Goal: Information Seeking & Learning: Learn about a topic

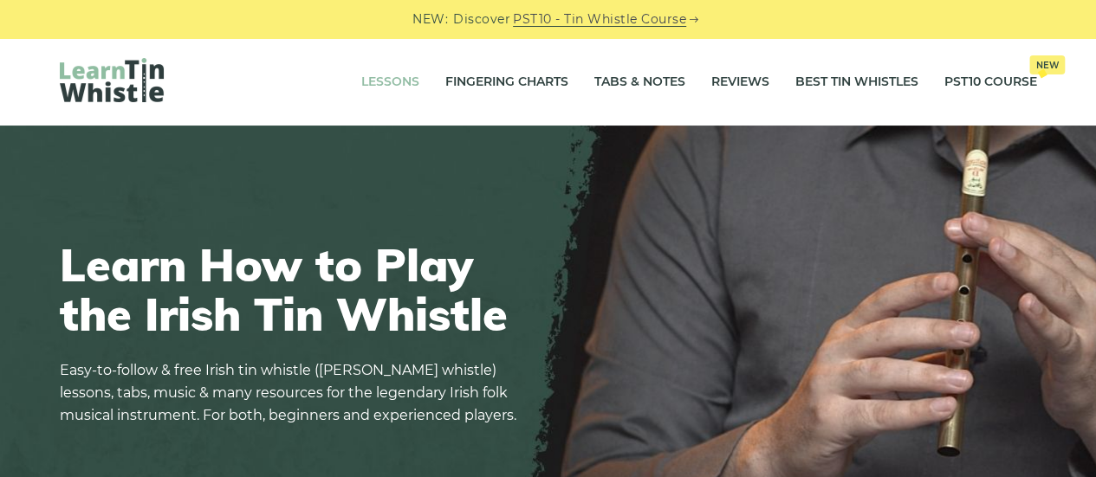
click at [399, 78] on link "Lessons" at bounding box center [390, 82] width 58 height 43
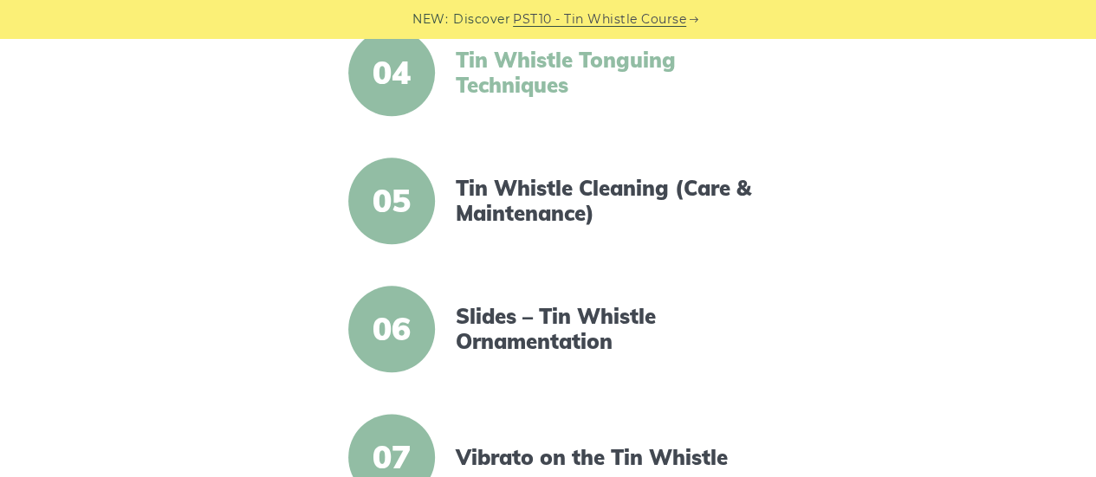
scroll to position [866, 0]
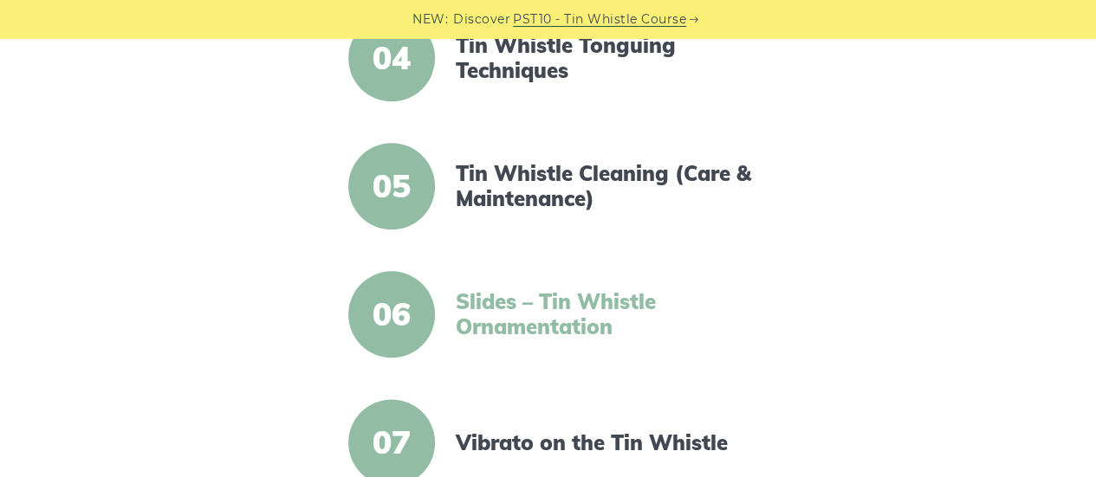
click at [553, 320] on link "Slides – Tin Whistle Ornamentation" at bounding box center [605, 314] width 298 height 50
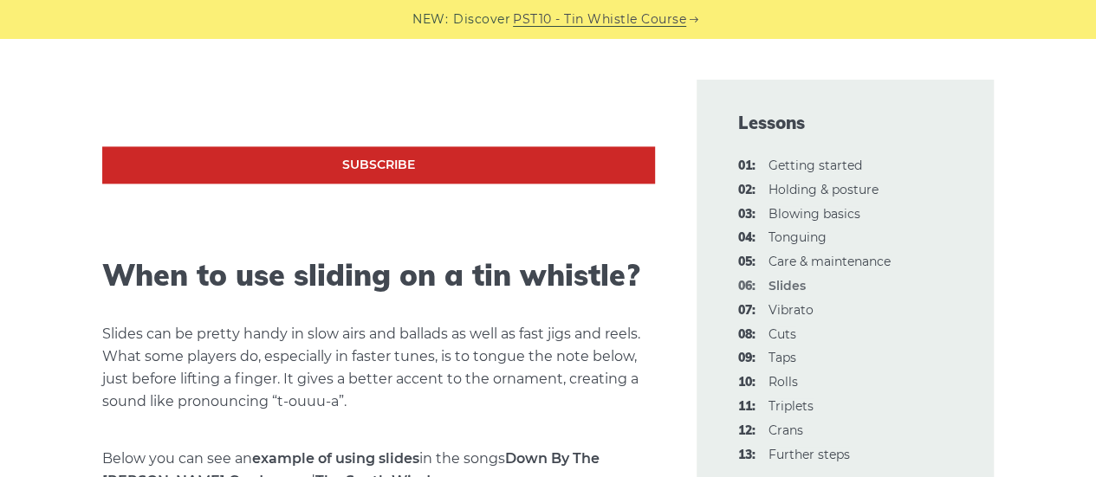
scroll to position [953, 0]
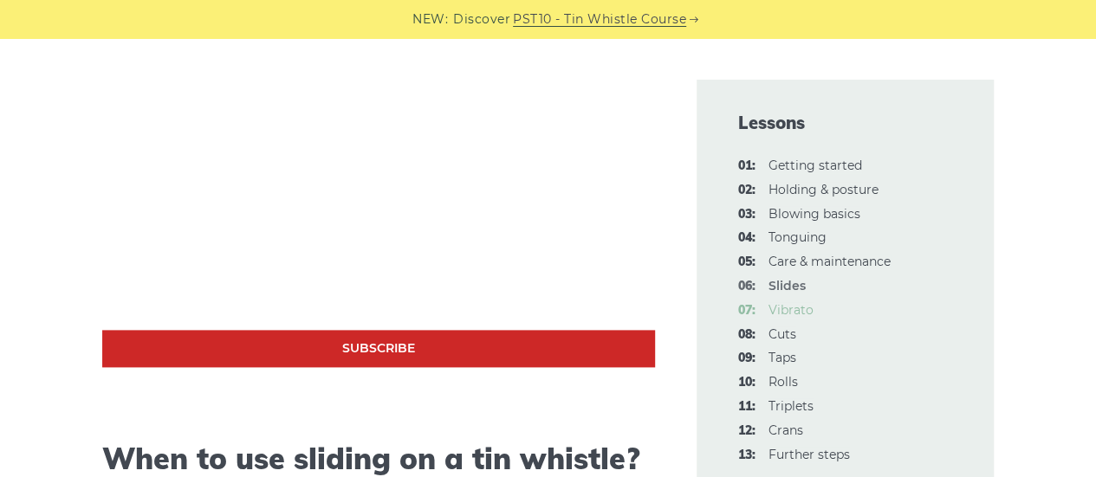
click at [786, 307] on link "07: Vibrato" at bounding box center [790, 310] width 45 height 16
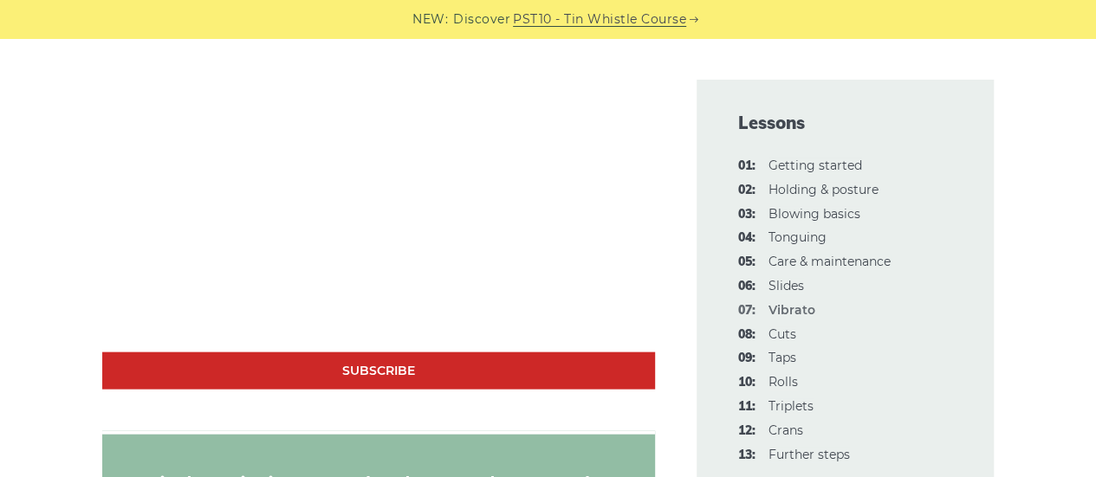
scroll to position [1646, 0]
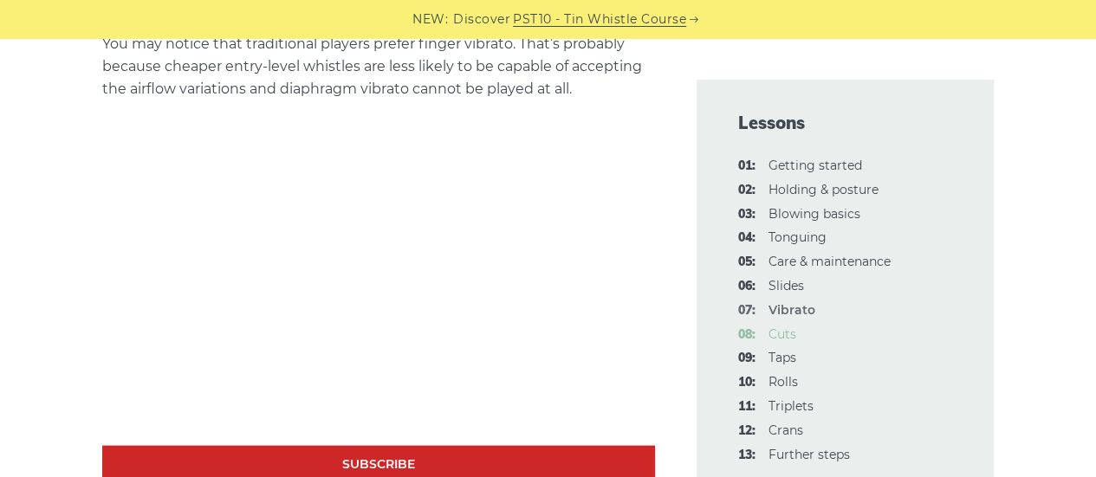
click at [792, 341] on link "08: Cuts" at bounding box center [782, 335] width 28 height 16
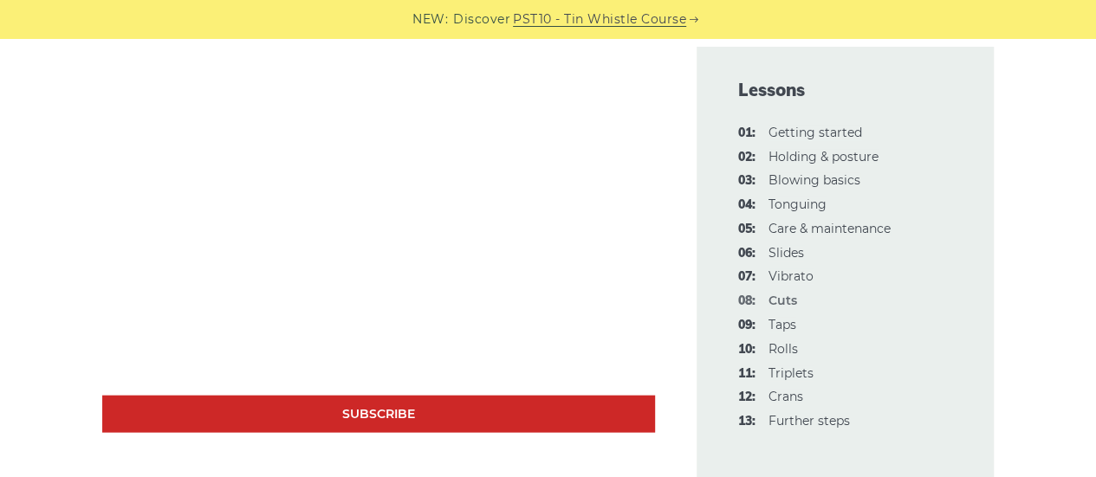
scroll to position [1732, 0]
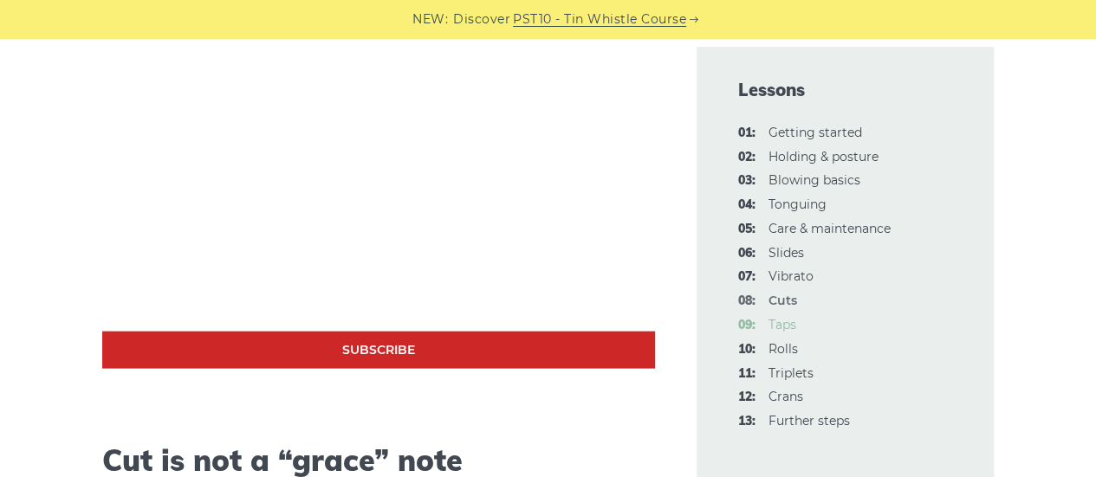
click at [781, 327] on link "09: Taps" at bounding box center [782, 325] width 28 height 16
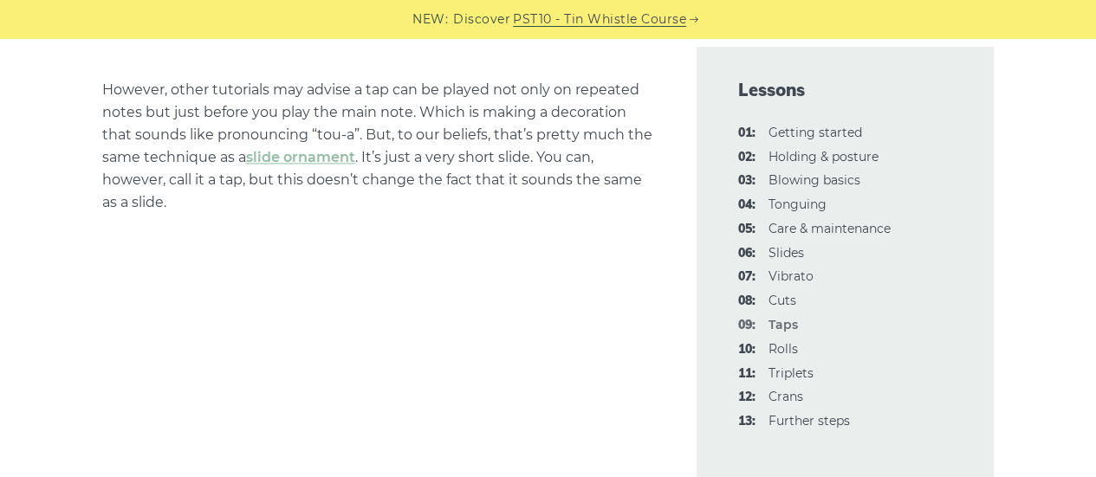
scroll to position [1126, 0]
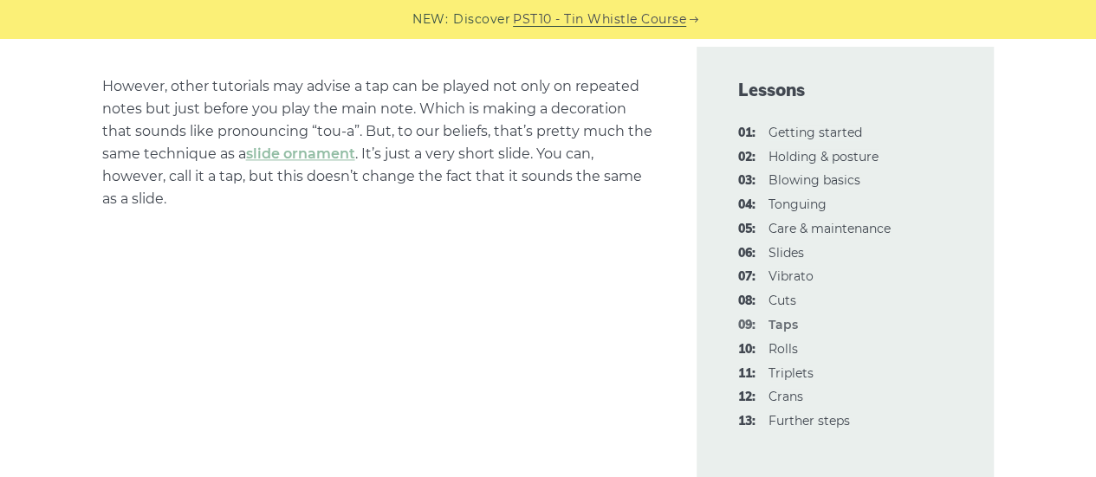
click at [786, 347] on link "10: Rolls" at bounding box center [782, 349] width 29 height 16
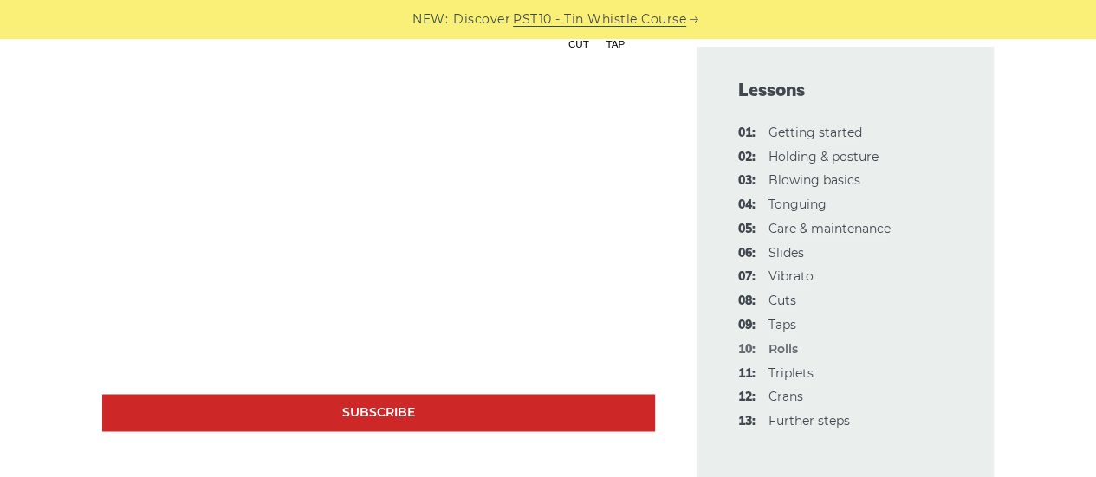
scroll to position [1299, 0]
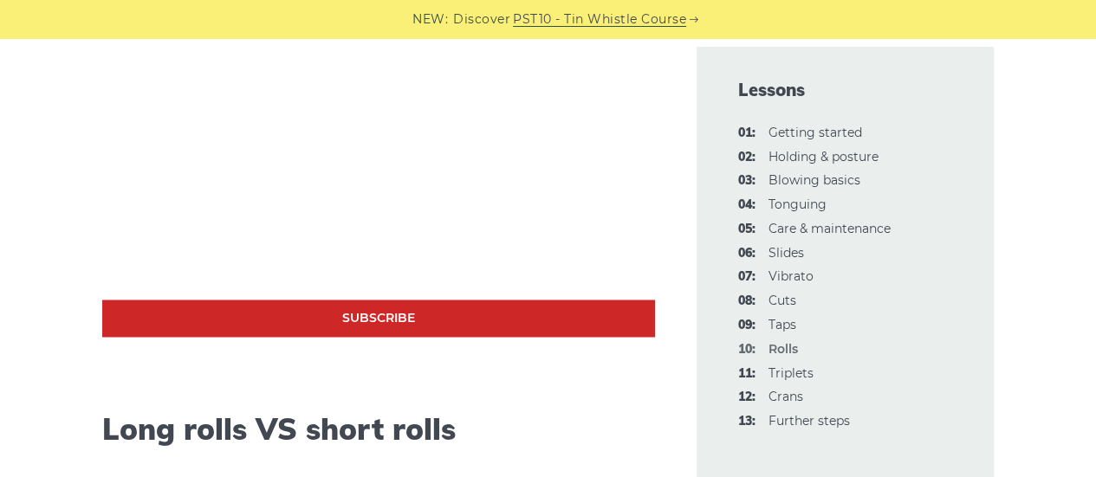
click at [802, 372] on link "11: Triplets" at bounding box center [790, 374] width 45 height 16
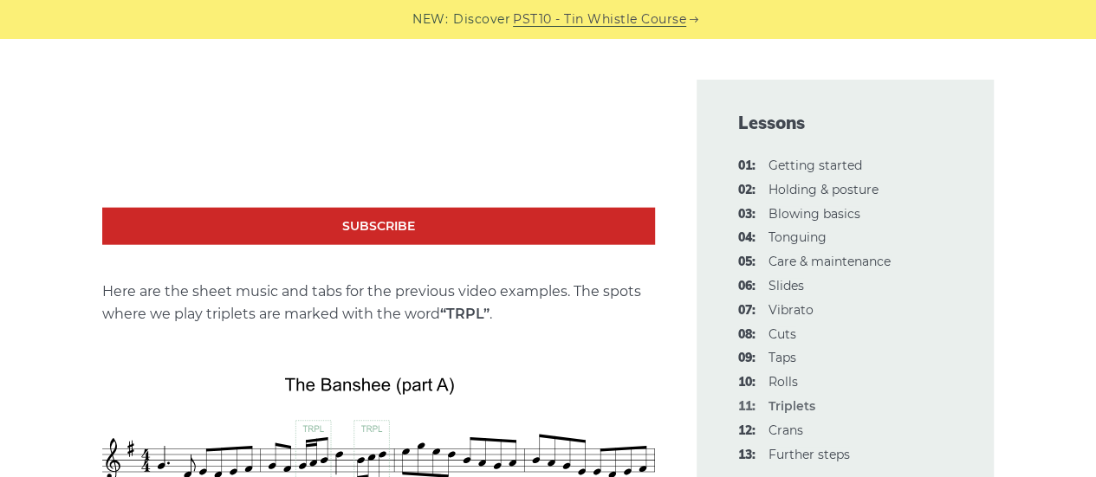
scroll to position [1819, 0]
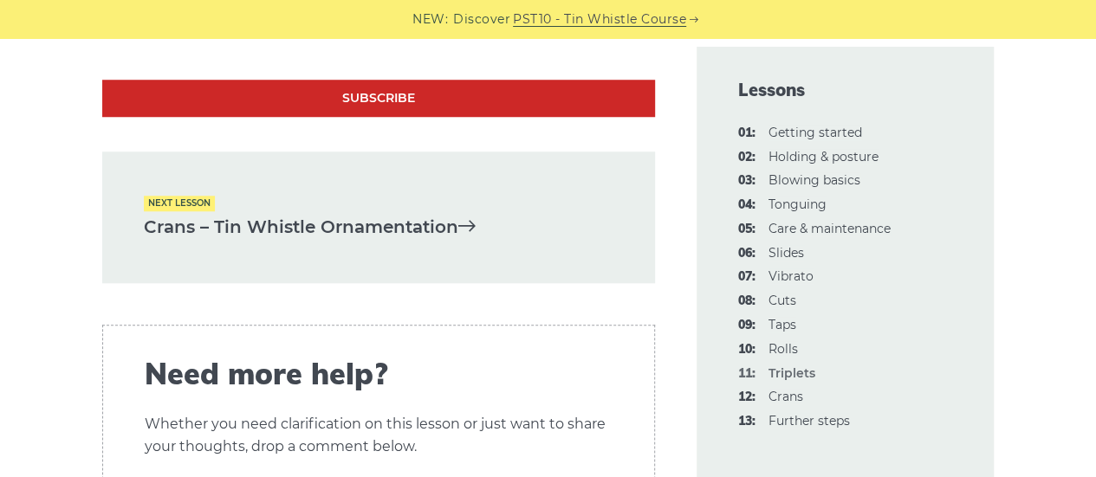
scroll to position [4071, 0]
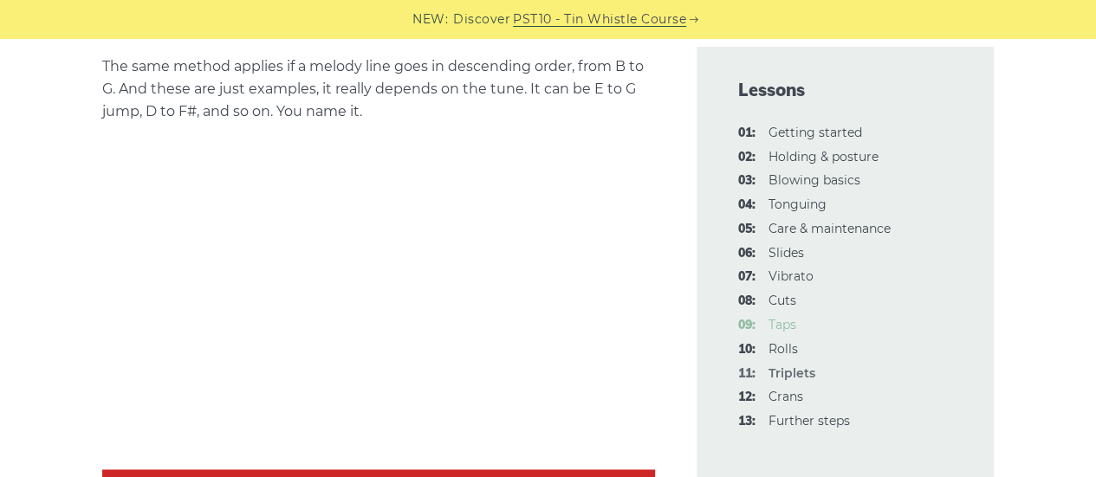
scroll to position [1213, 0]
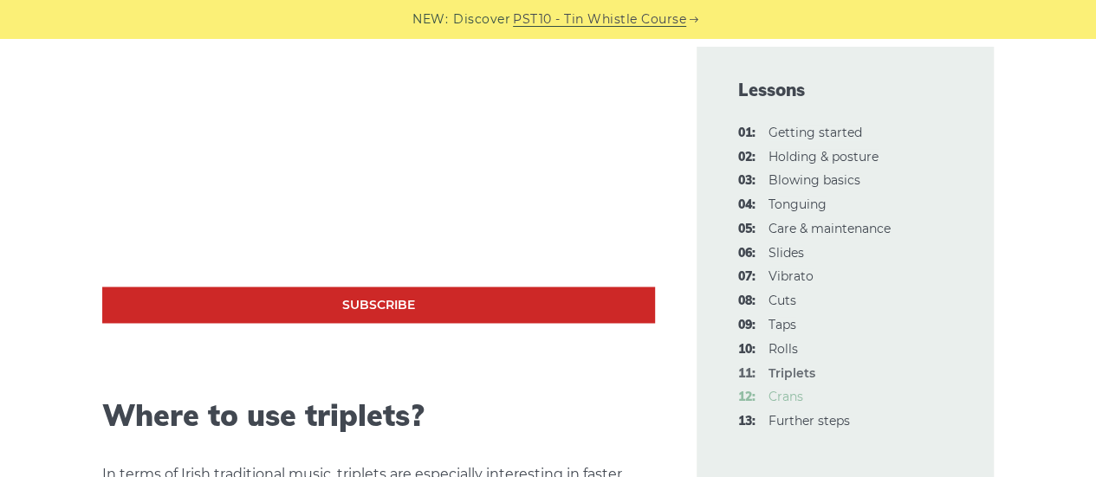
click at [800, 397] on link "12: Crans" at bounding box center [785, 397] width 35 height 16
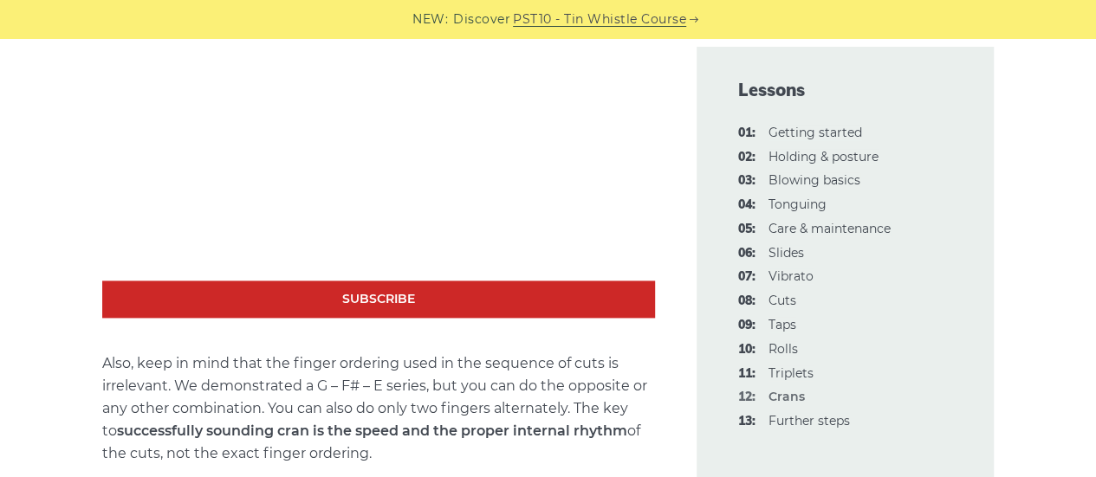
scroll to position [1039, 0]
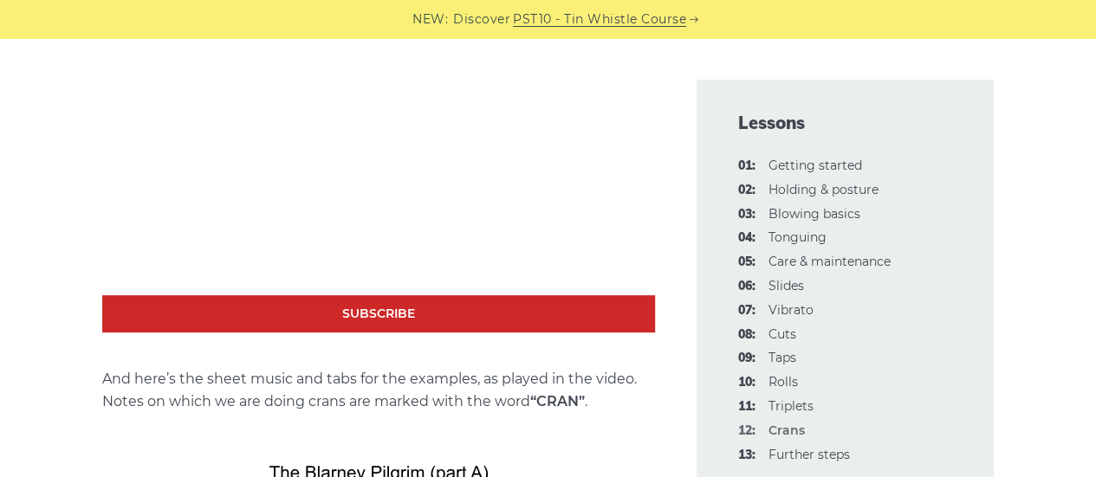
scroll to position [3260, 0]
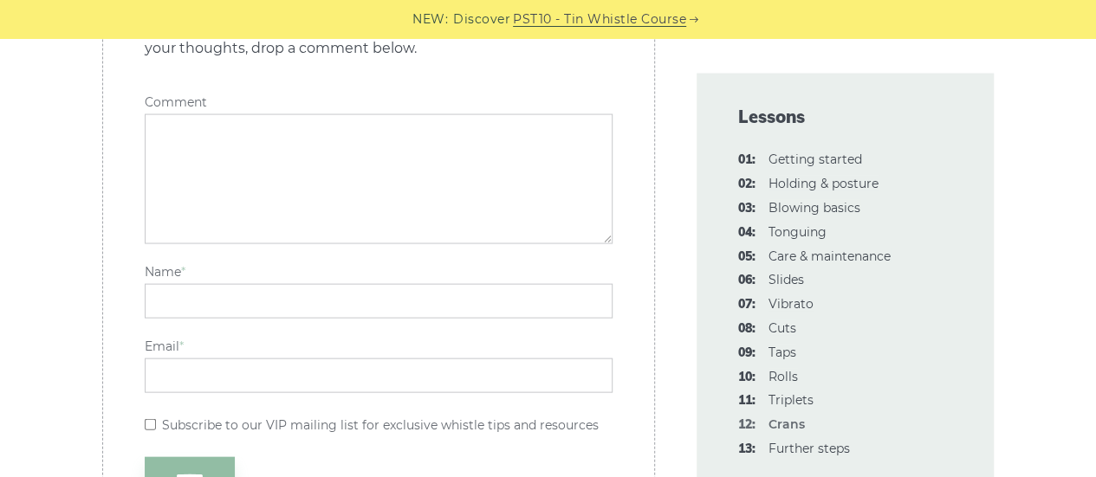
scroll to position [4906, 0]
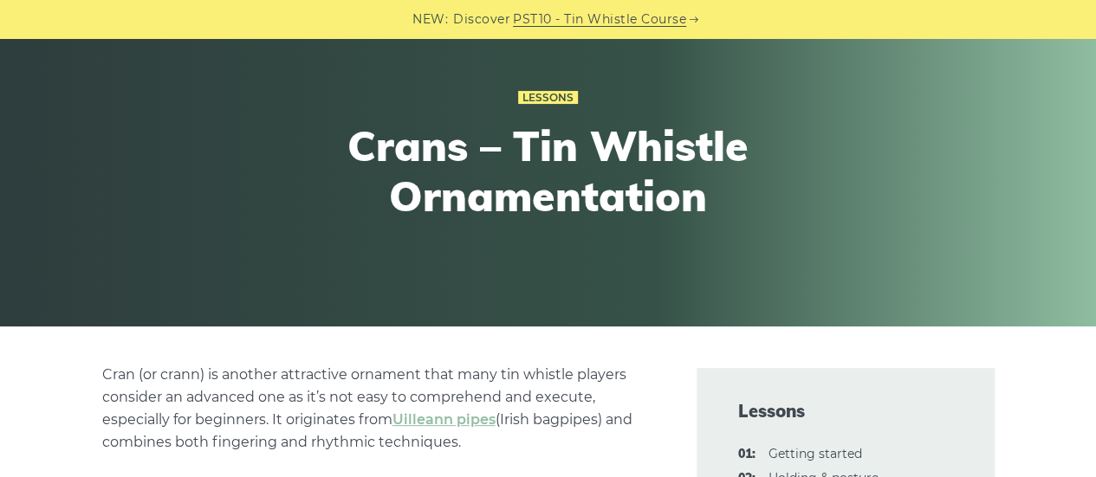
scroll to position [0, 0]
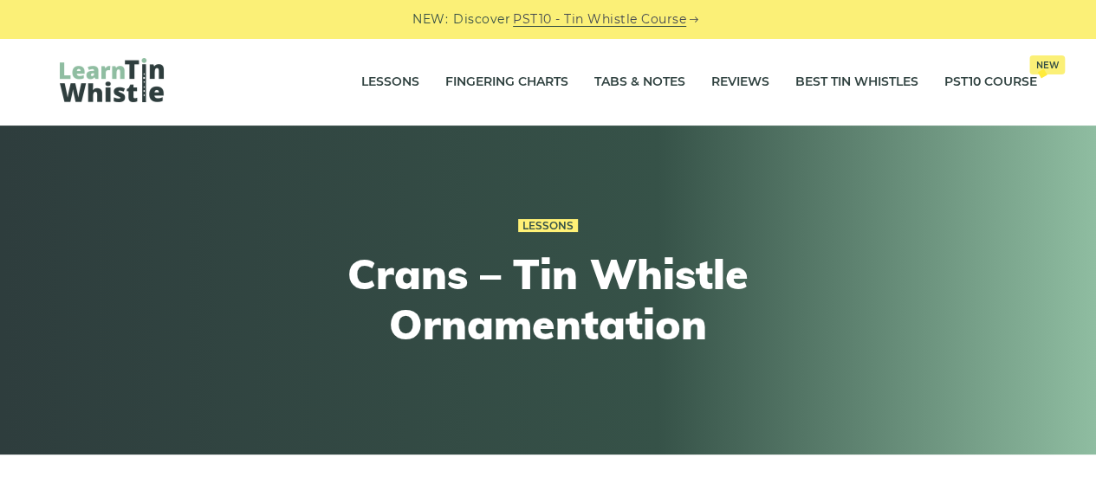
click at [132, 80] on img at bounding box center [112, 80] width 104 height 44
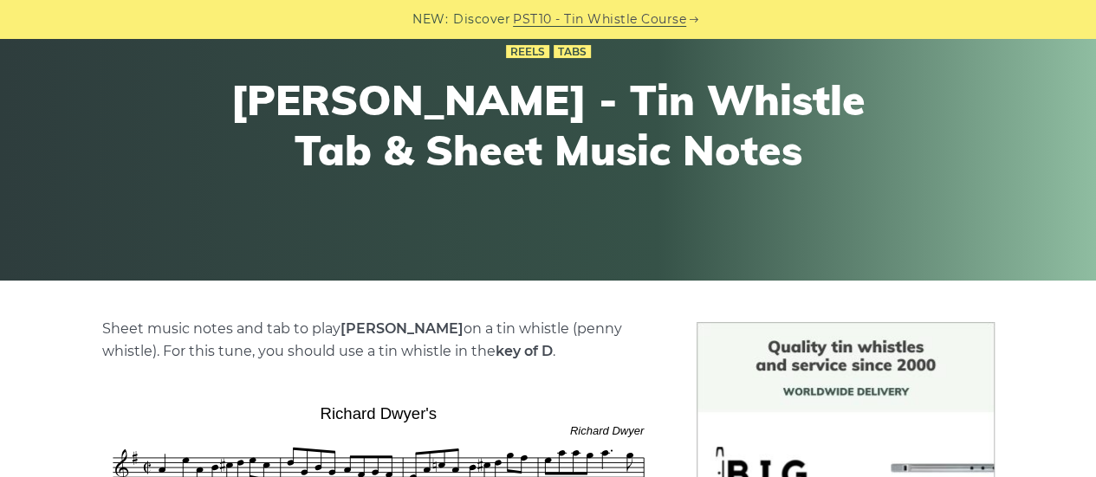
scroll to position [433, 0]
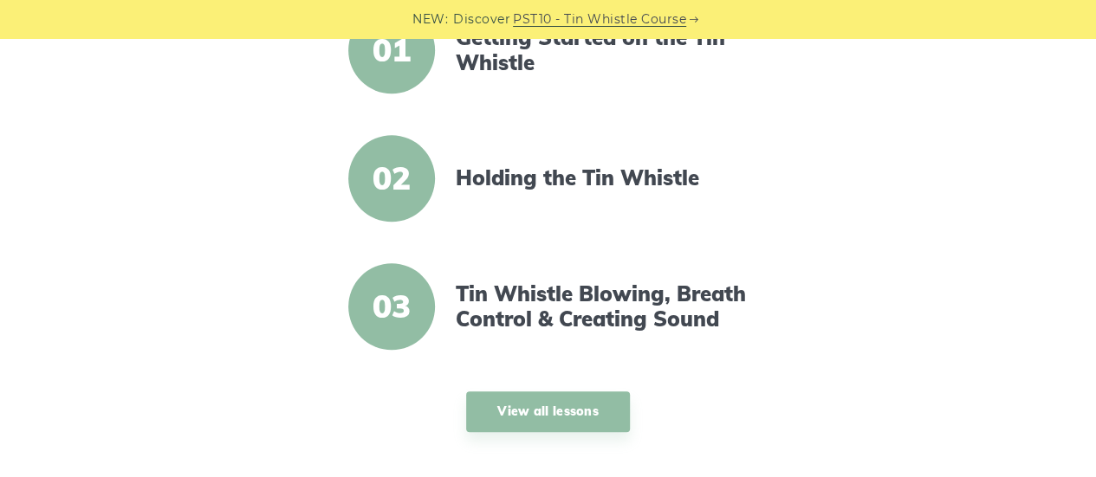
scroll to position [866, 0]
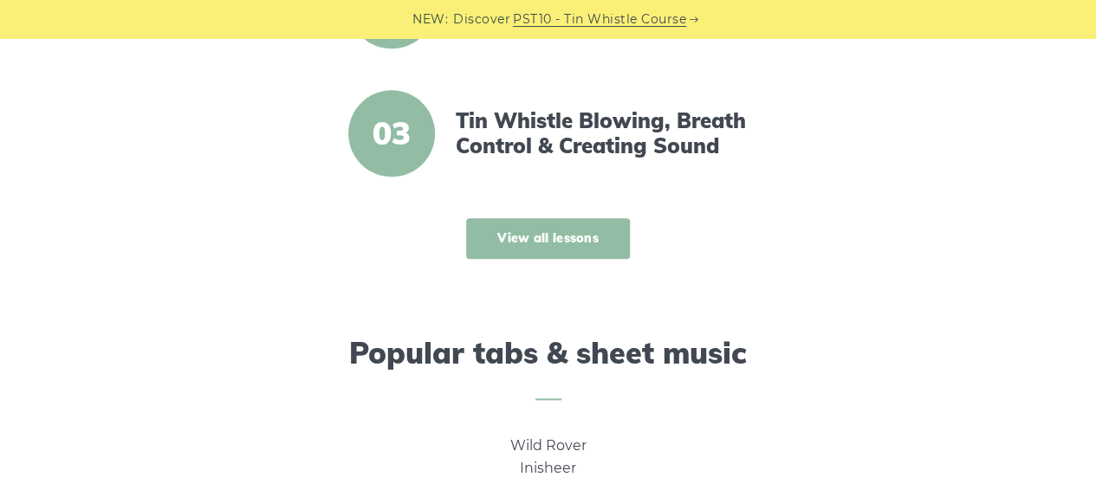
click at [566, 236] on link "View all lessons" at bounding box center [548, 238] width 164 height 41
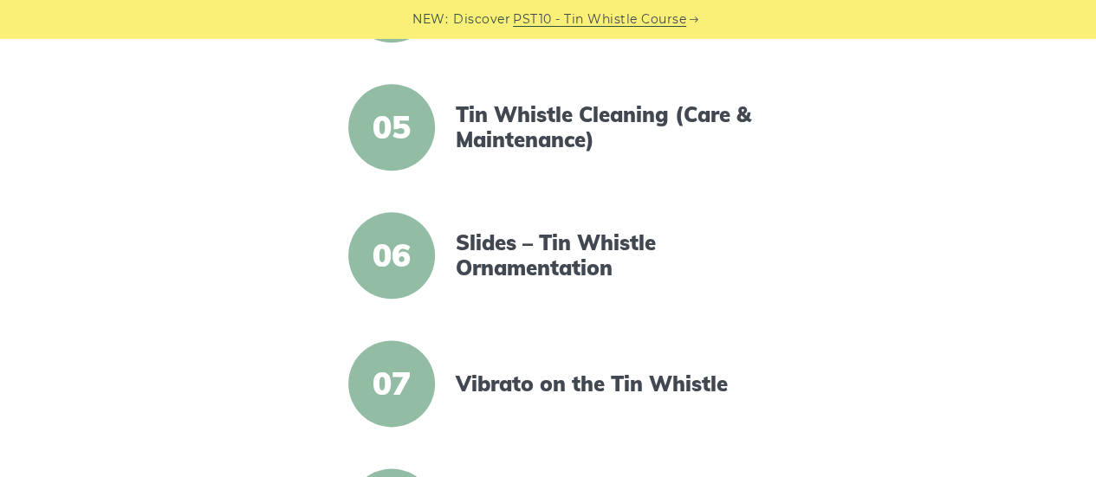
scroll to position [953, 0]
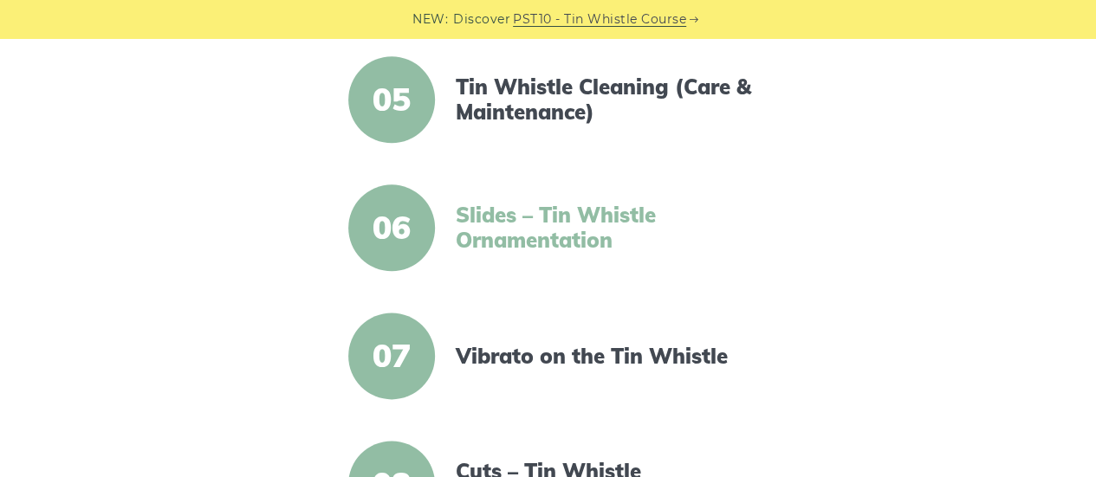
click at [548, 233] on link "Slides – Tin Whistle Ornamentation" at bounding box center [605, 228] width 298 height 50
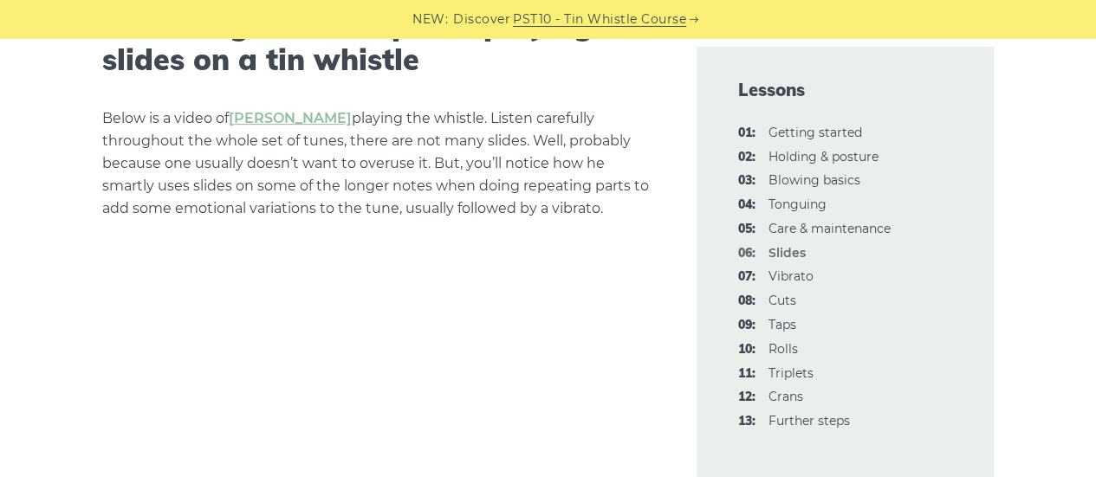
scroll to position [3551, 0]
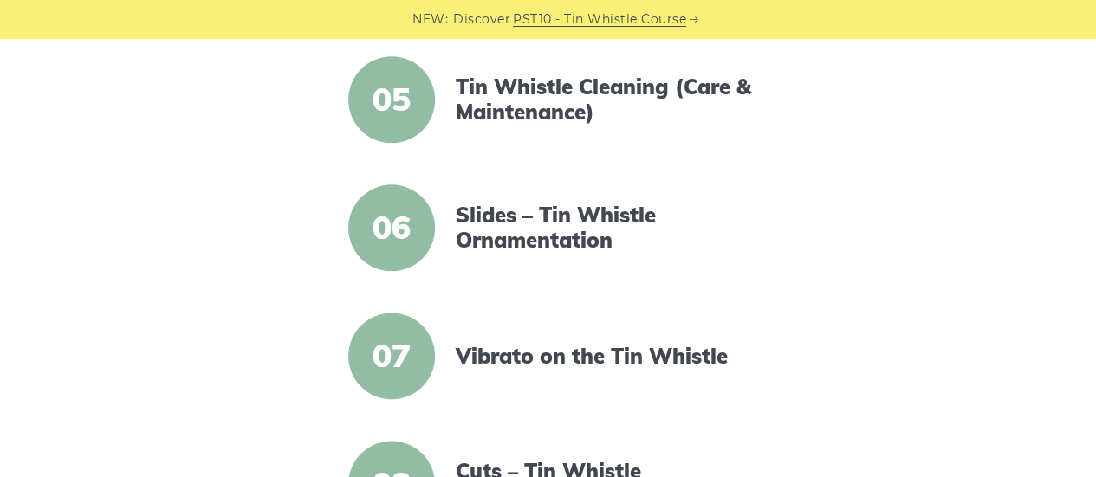
scroll to position [1039, 0]
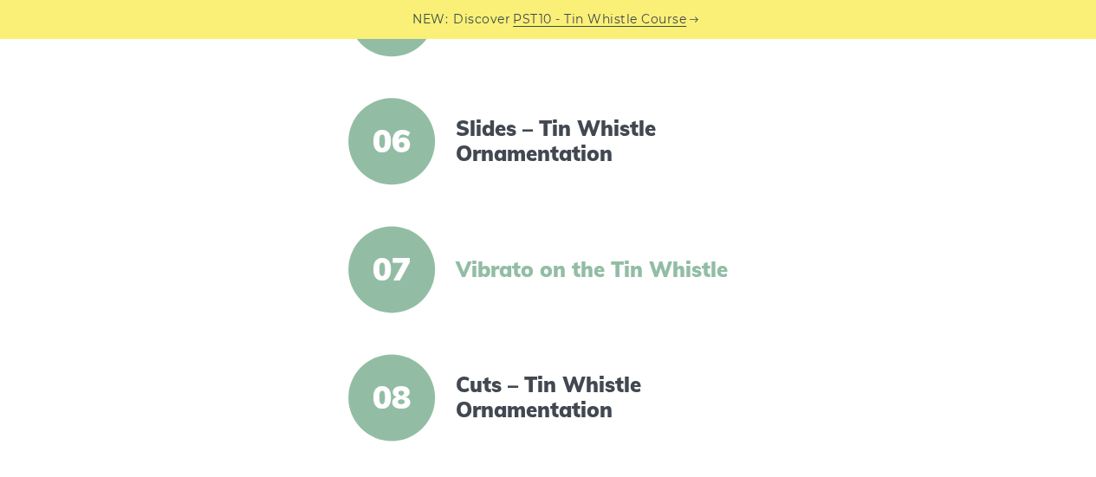
click at [581, 262] on link "Vibrato on the Tin Whistle" at bounding box center [605, 269] width 298 height 25
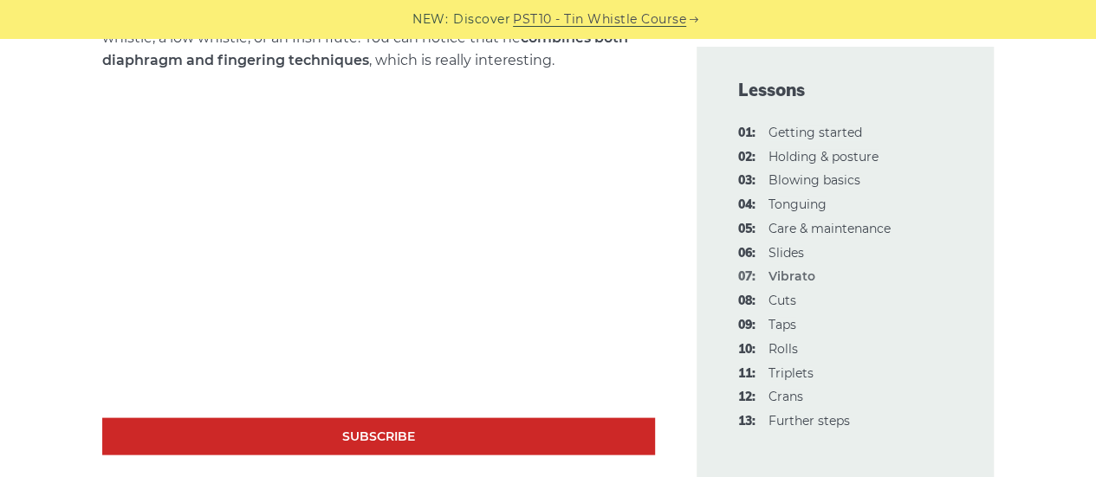
scroll to position [4851, 0]
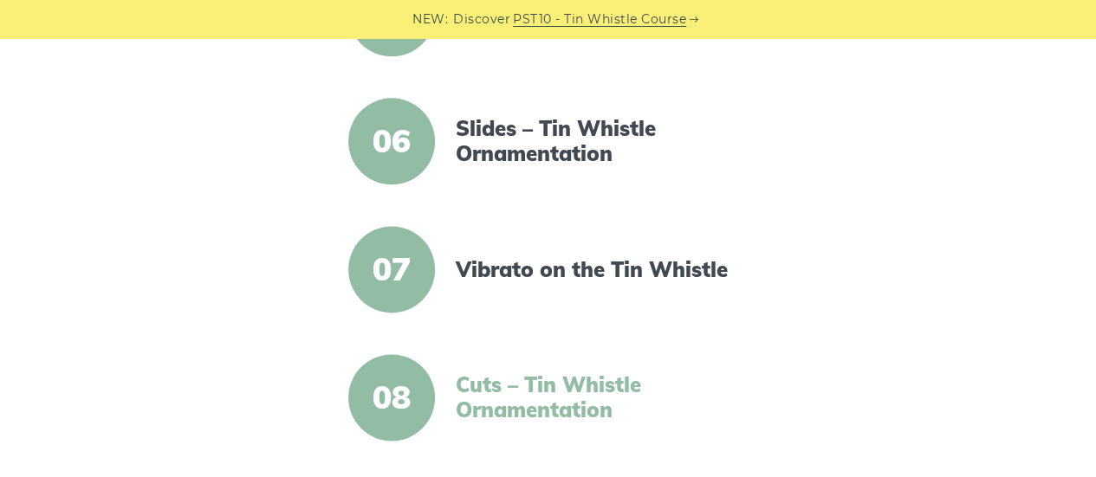
click at [499, 398] on link "Cuts – Tin Whistle Ornamentation" at bounding box center [605, 397] width 298 height 50
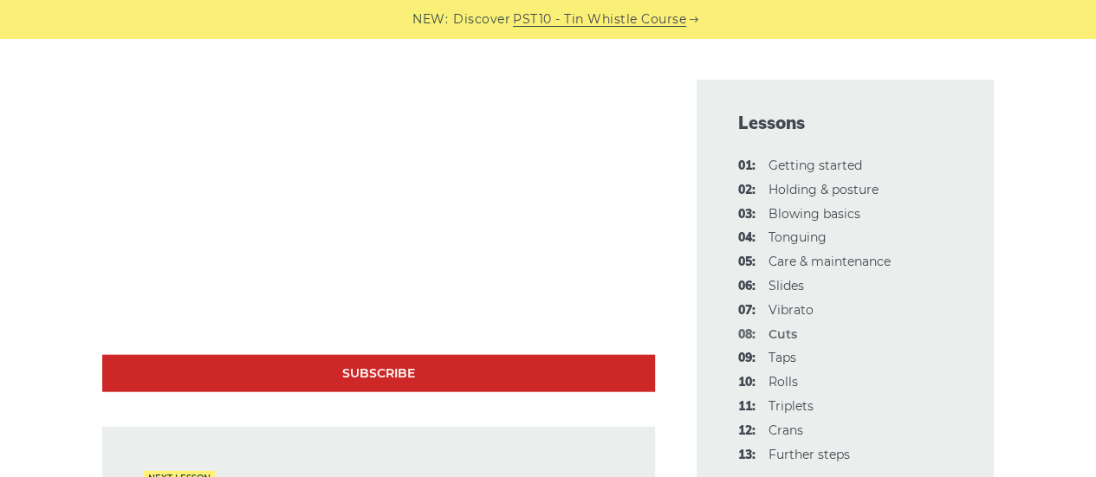
scroll to position [5024, 0]
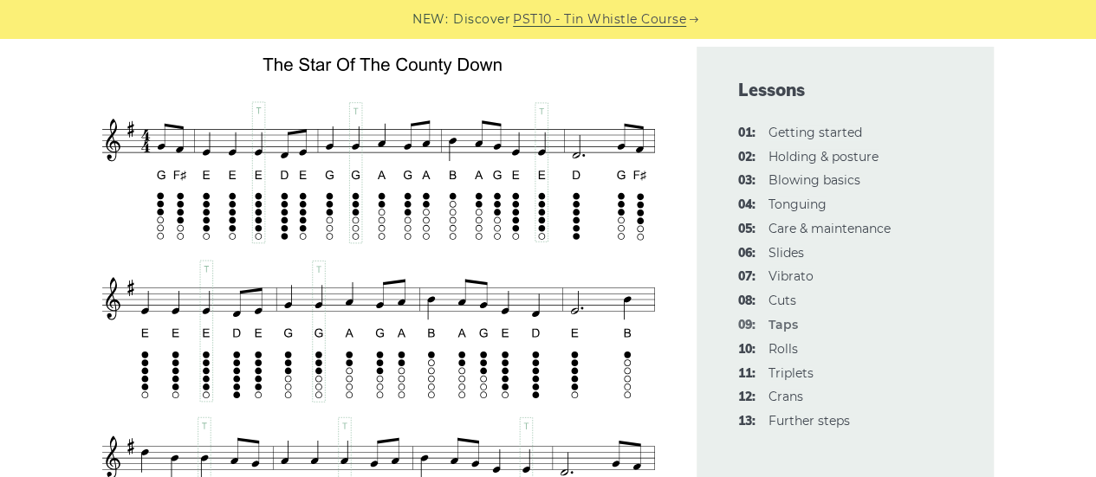
scroll to position [3118, 0]
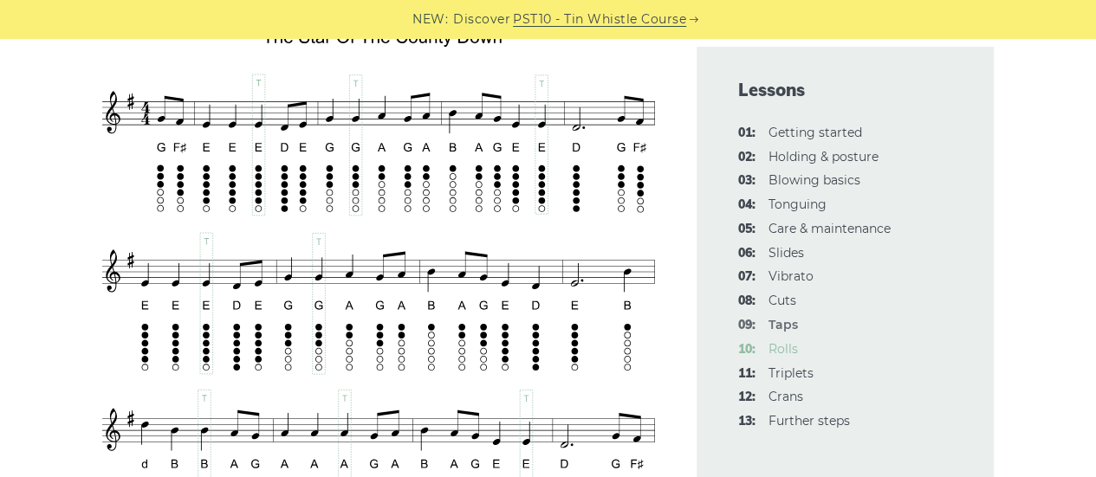
click at [784, 351] on link "10: Rolls" at bounding box center [782, 349] width 29 height 16
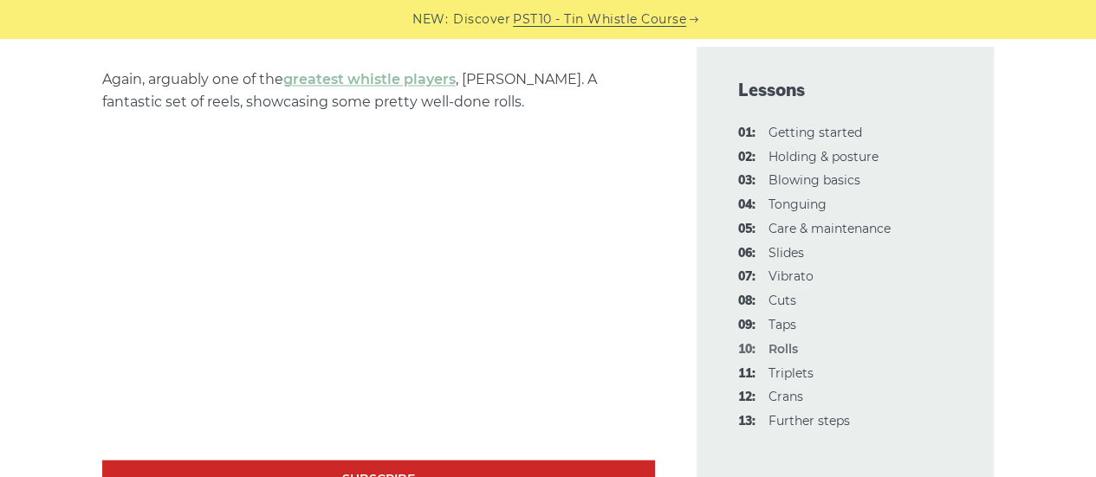
scroll to position [4937, 0]
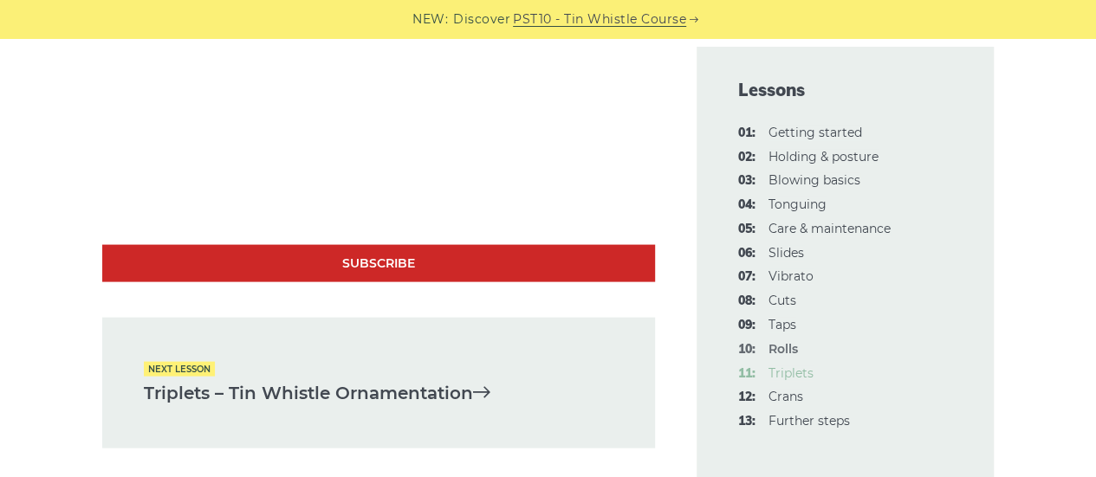
click at [791, 375] on link "11: Triplets" at bounding box center [790, 374] width 45 height 16
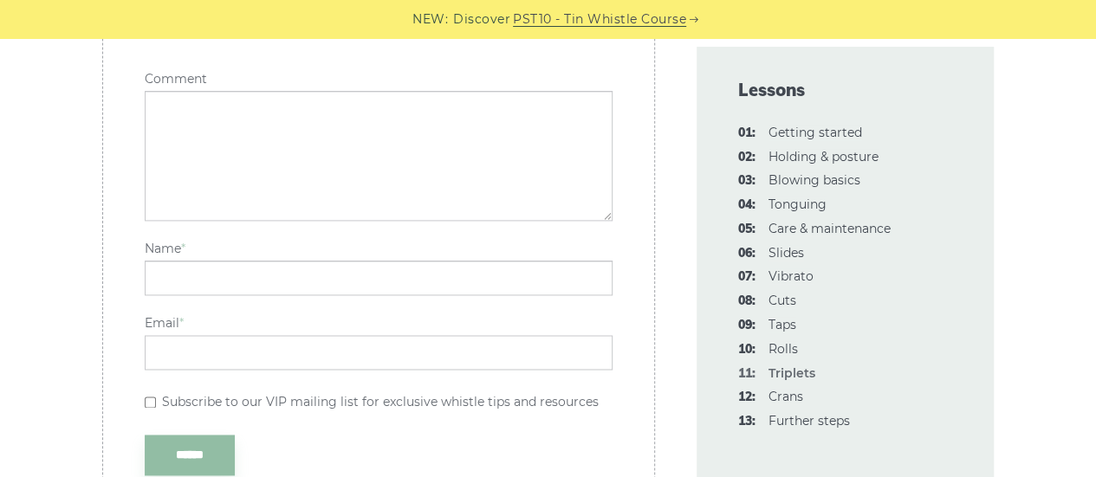
scroll to position [4418, 0]
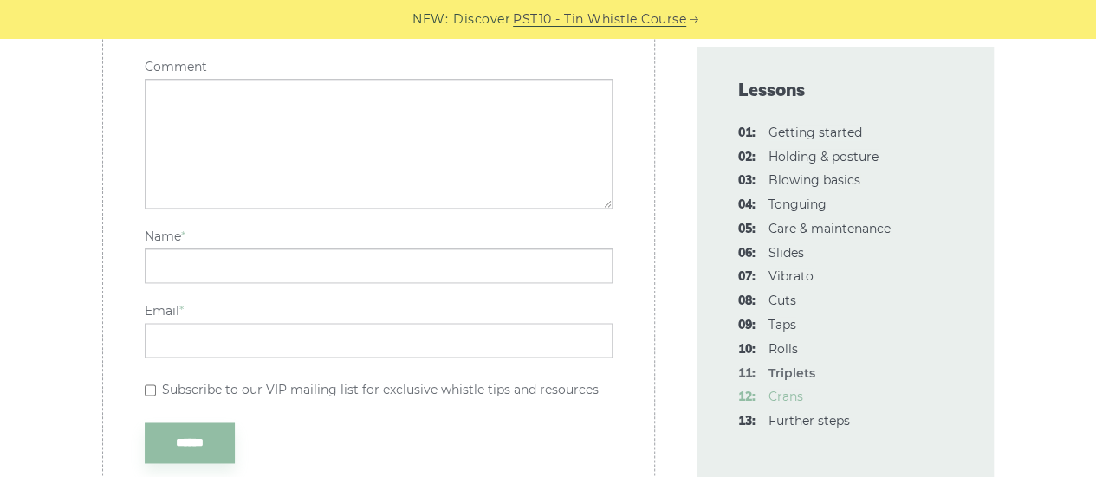
click at [782, 396] on link "12: Crans" at bounding box center [785, 397] width 35 height 16
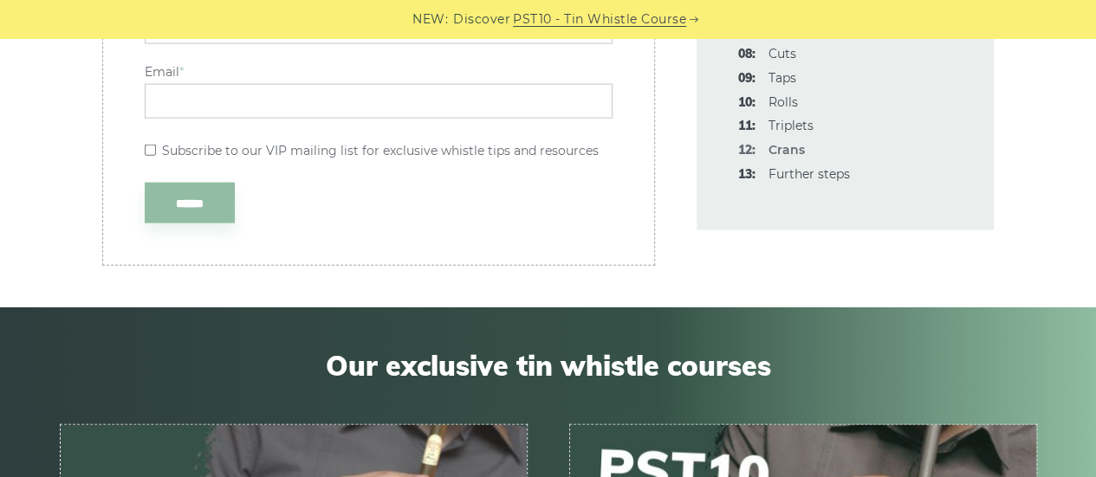
scroll to position [5024, 0]
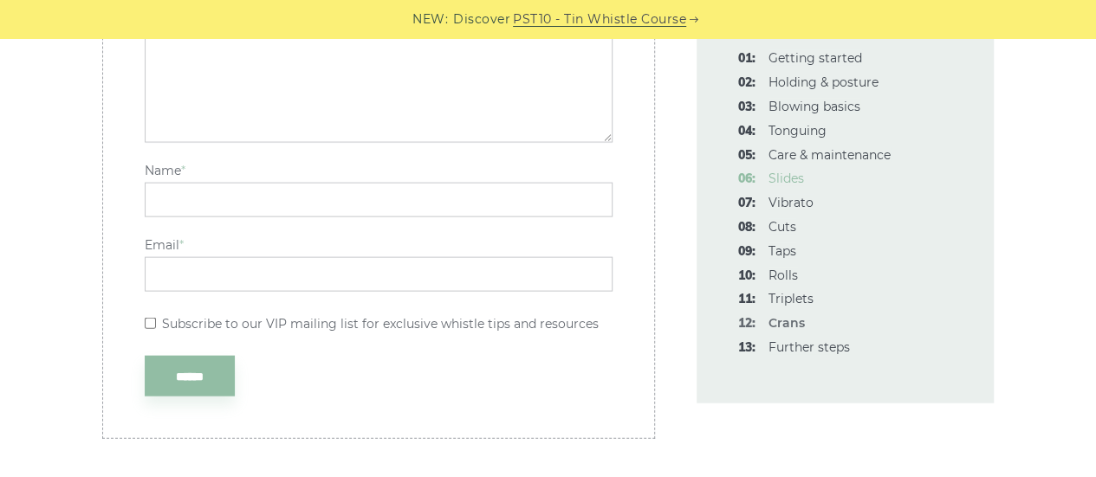
click at [786, 180] on link "06: Slides" at bounding box center [786, 179] width 36 height 16
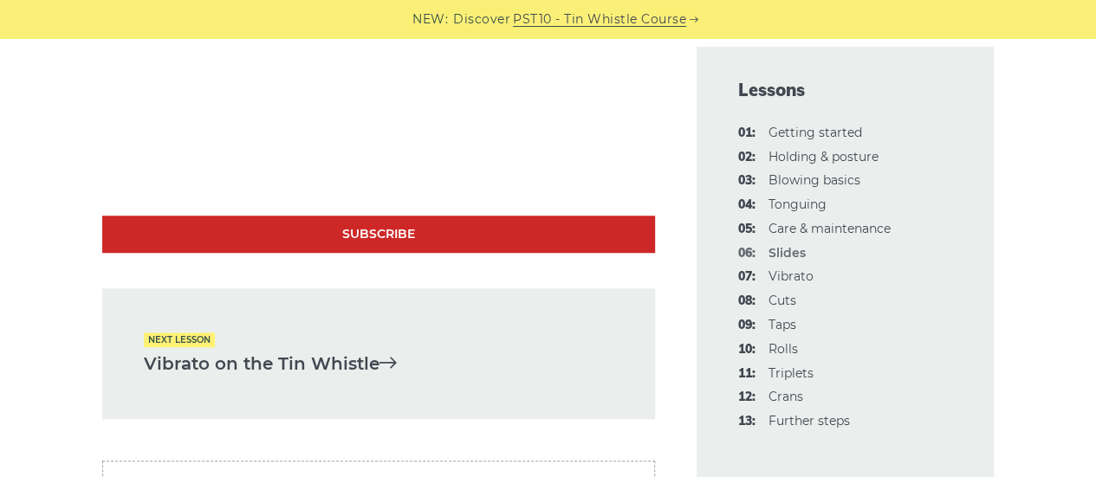
scroll to position [3603, 0]
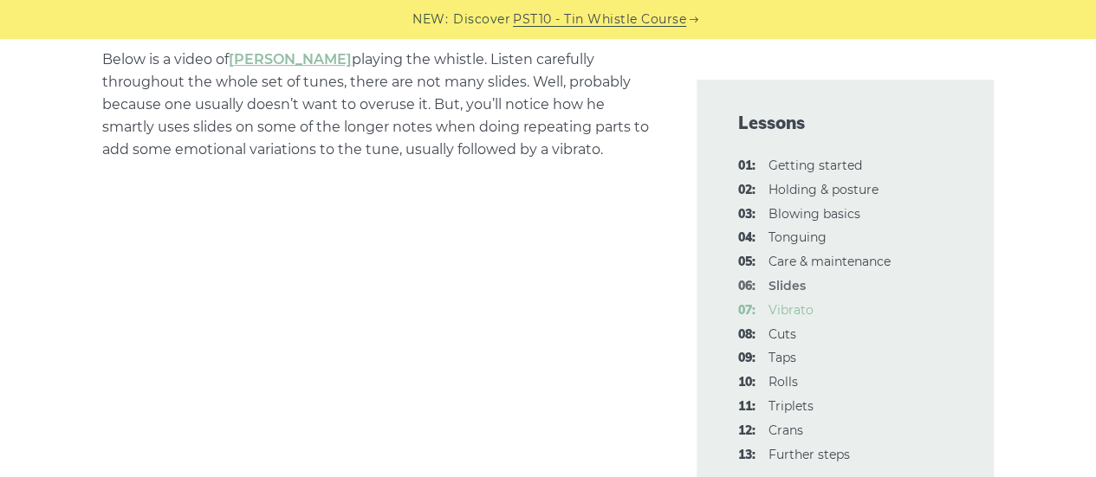
click at [790, 312] on link "07: Vibrato" at bounding box center [790, 310] width 45 height 16
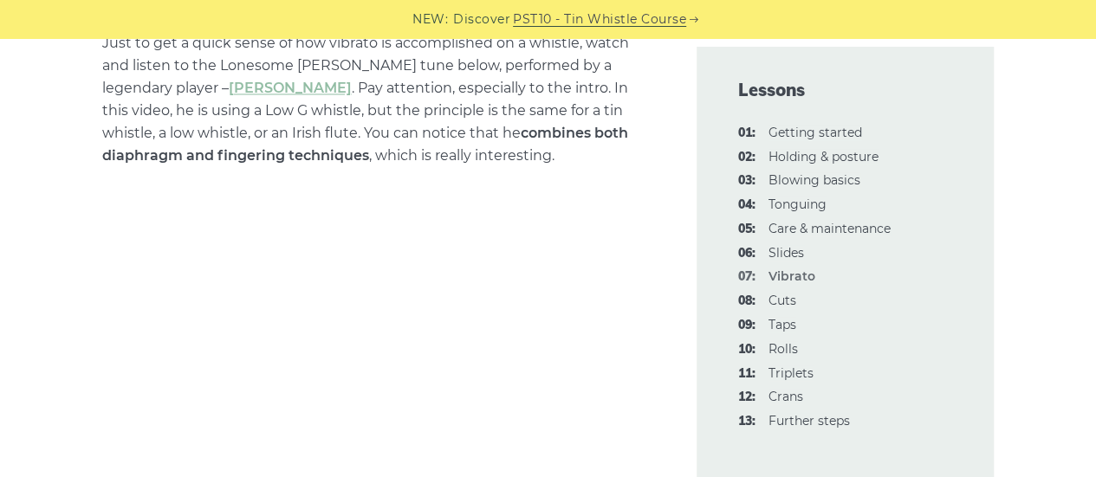
scroll to position [4754, 0]
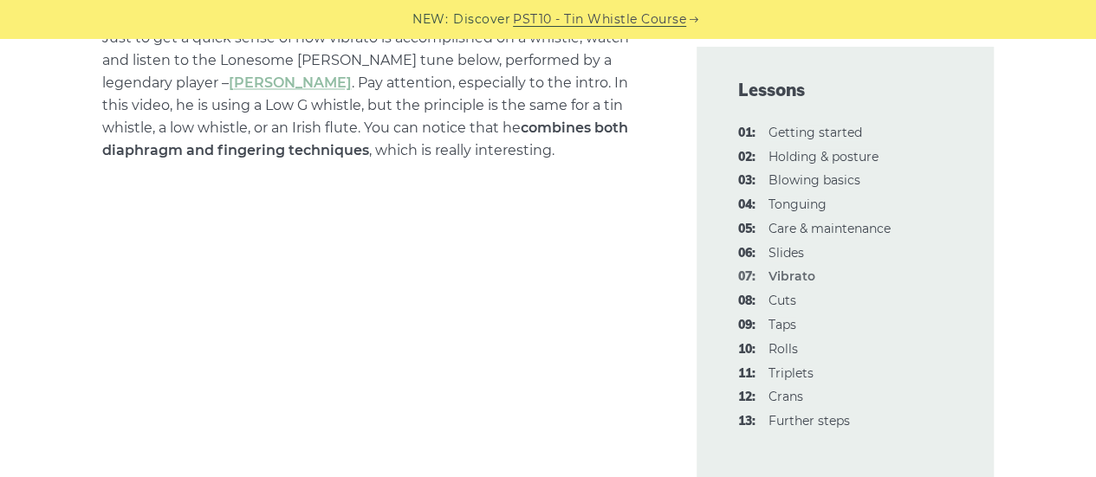
click at [783, 288] on ul "01: Getting started 02: Holding & posture 03: Blowing basics 04: Tonguing 05: C…" at bounding box center [845, 277] width 215 height 309
click at [783, 295] on link "08: Cuts" at bounding box center [782, 301] width 28 height 16
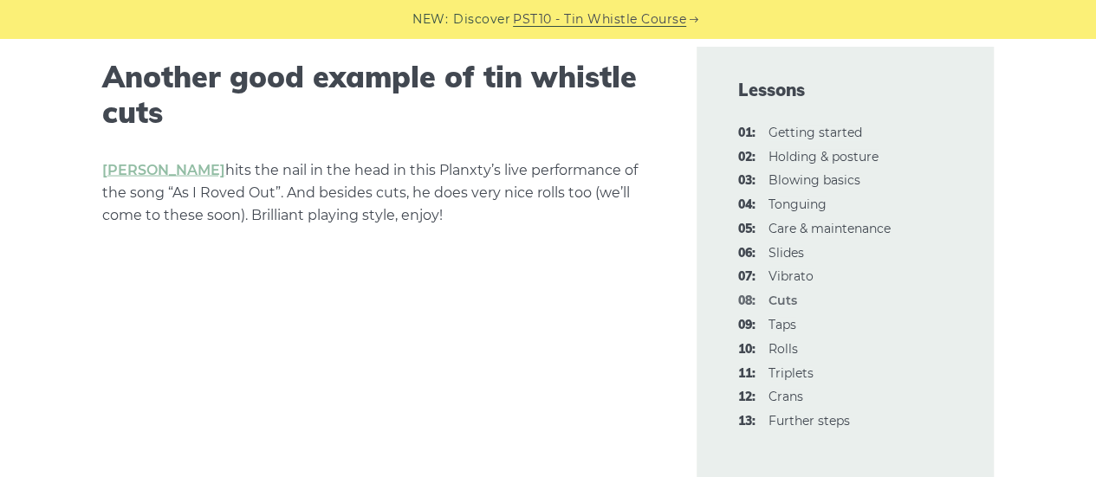
scroll to position [5110, 0]
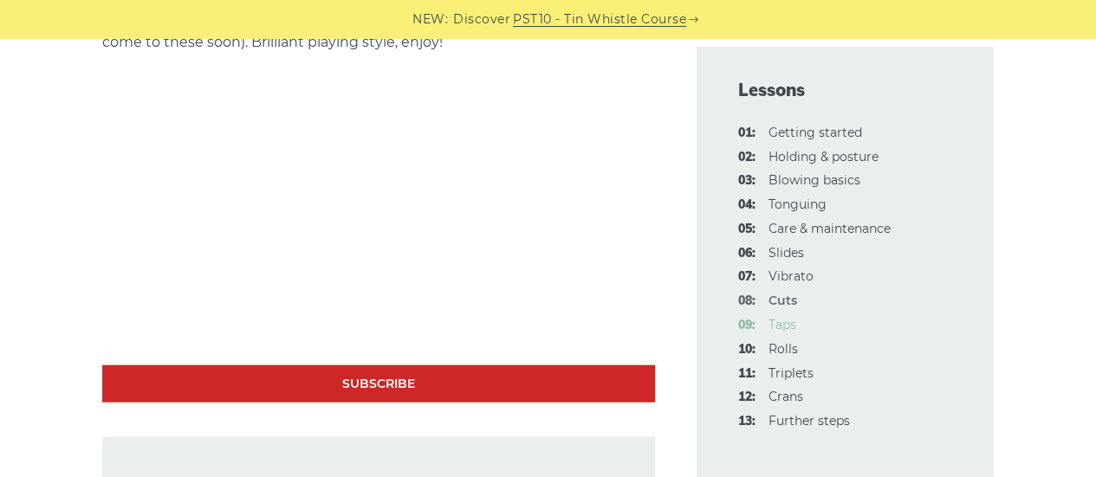
click at [788, 327] on link "09: Taps" at bounding box center [782, 325] width 28 height 16
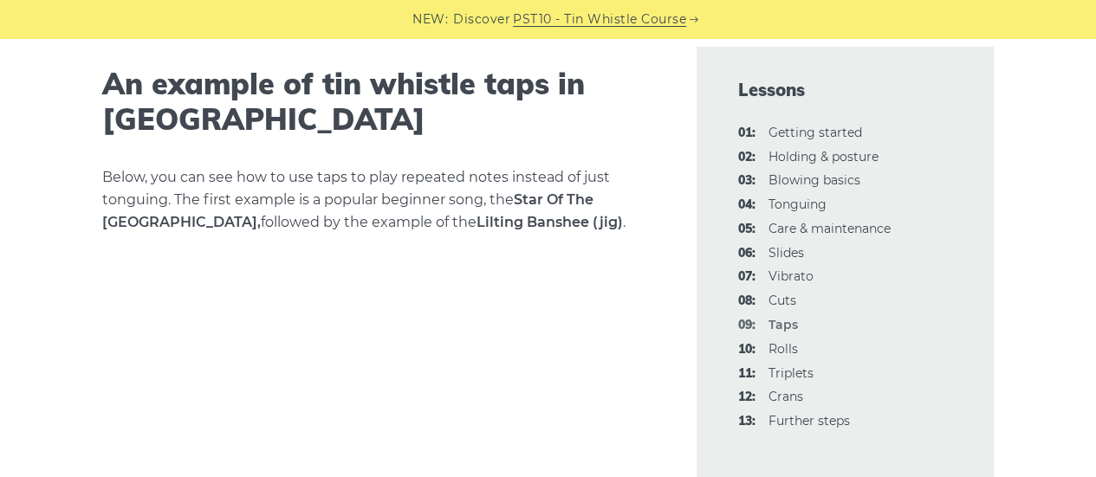
scroll to position [2599, 0]
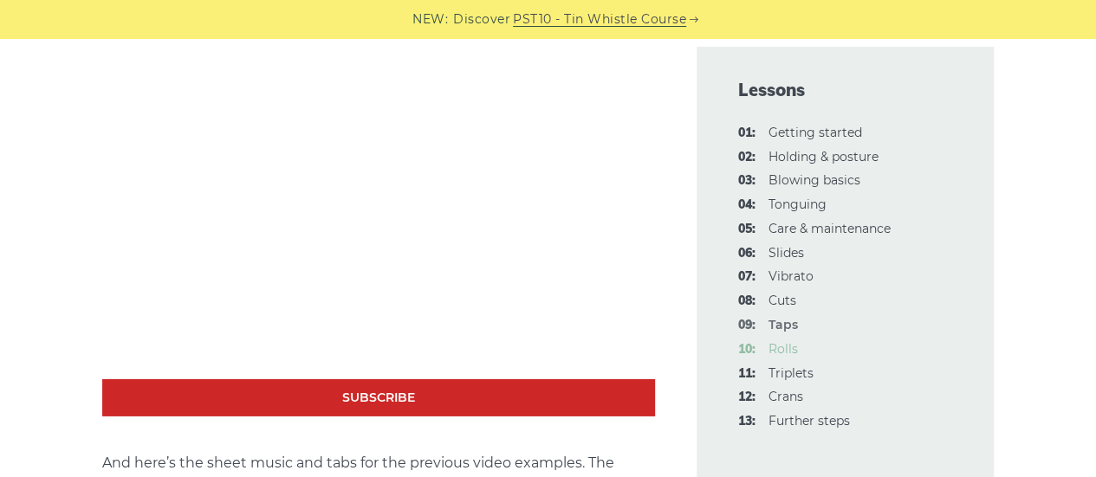
click at [786, 351] on link "10: Rolls" at bounding box center [782, 349] width 29 height 16
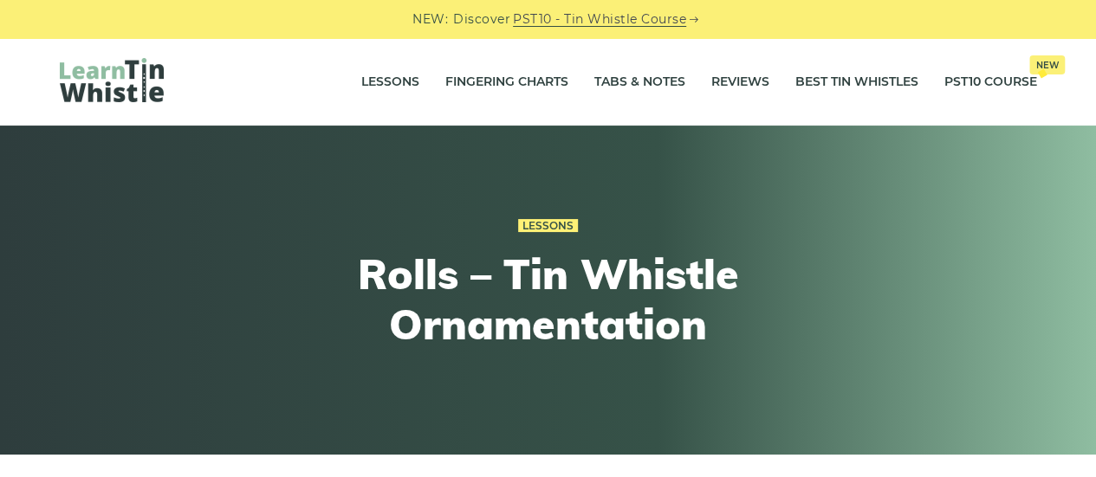
click at [304, 106] on div "Lessons Fingering Charts Tabs & Notes Reviews Best Tin Whistles PST10 Course Ne…" at bounding box center [548, 81] width 1060 height 87
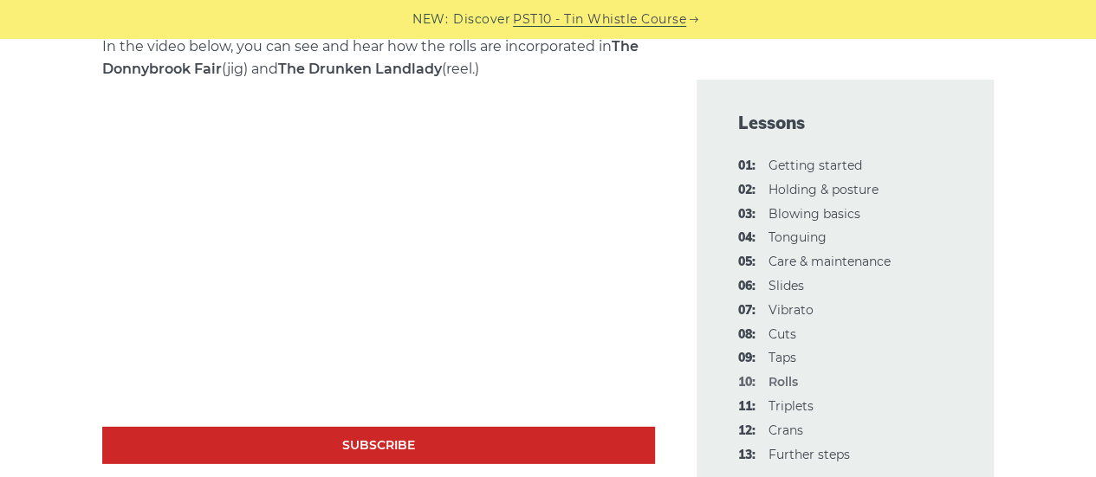
scroll to position [2339, 0]
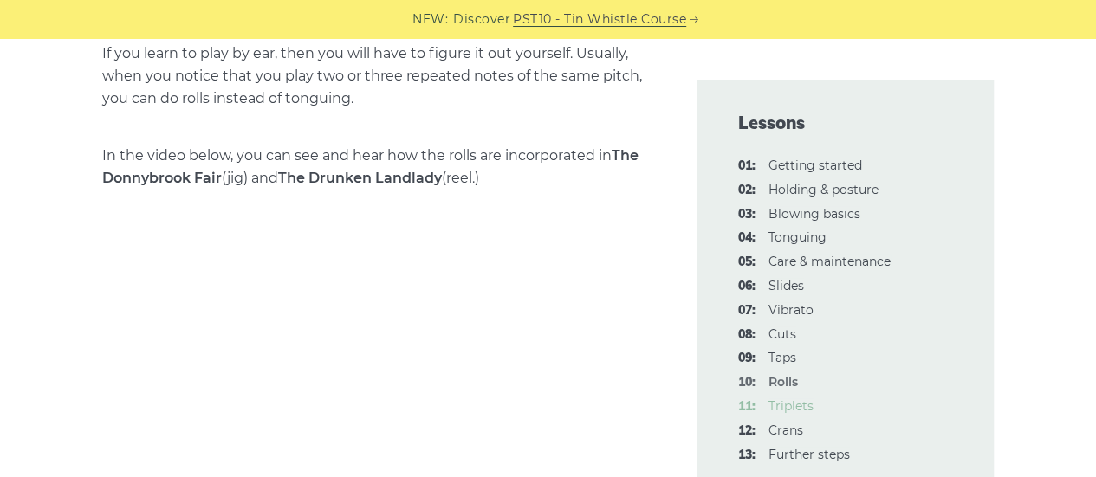
click at [788, 408] on link "11: Triplets" at bounding box center [790, 406] width 45 height 16
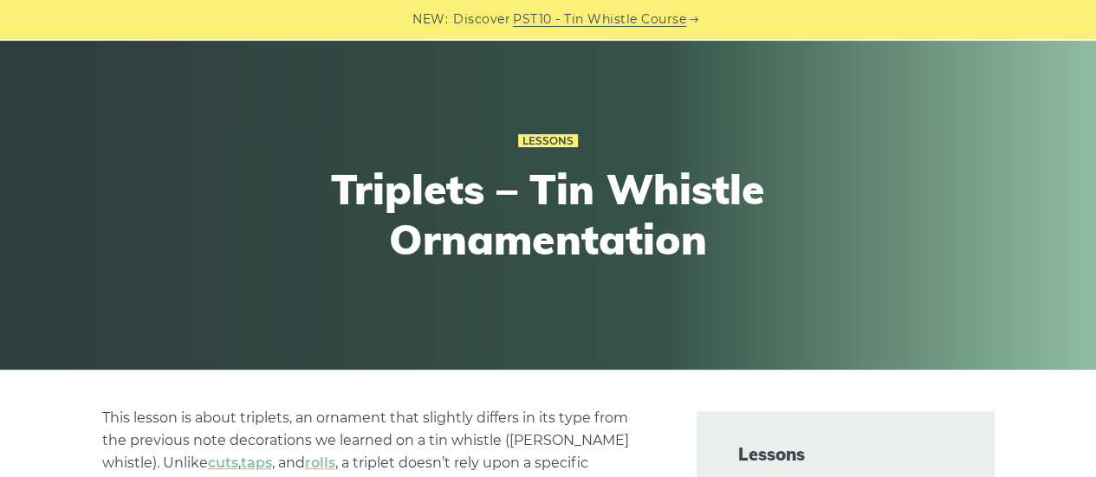
scroll to position [87, 0]
